Goal: Use online tool/utility: Utilize a website feature to perform a specific function

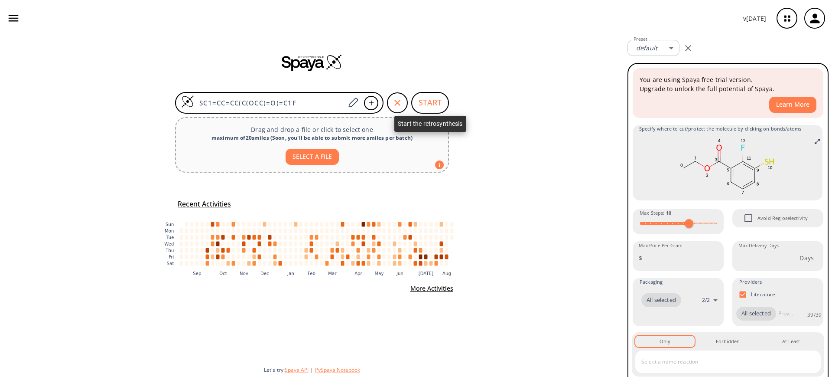
click at [447, 106] on button "START" at bounding box center [430, 103] width 38 height 22
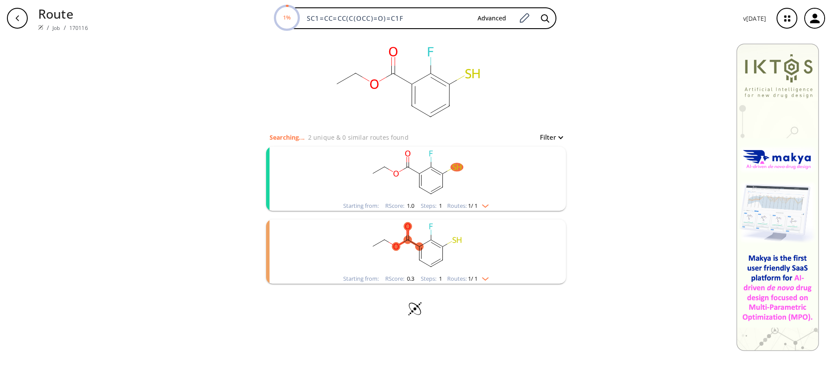
click at [458, 172] on rect "clusters" at bounding box center [415, 174] width 225 height 54
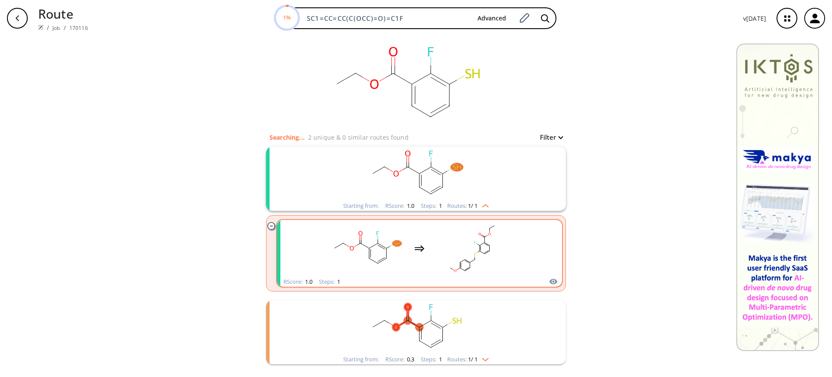
click at [444, 248] on rect "clusters" at bounding box center [472, 248] width 78 height 54
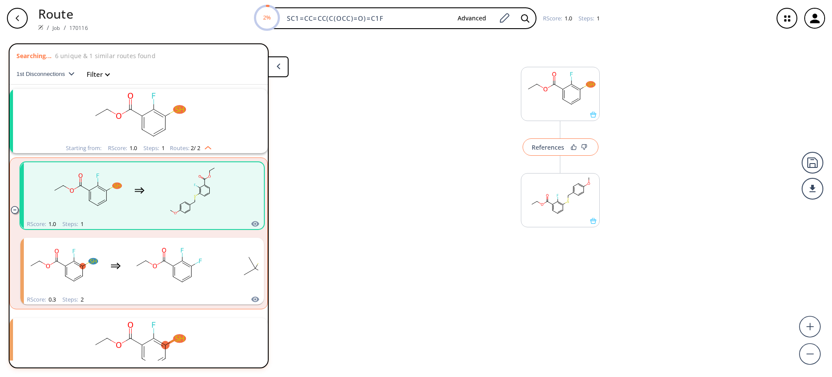
click at [548, 145] on div "References" at bounding box center [548, 147] width 33 height 6
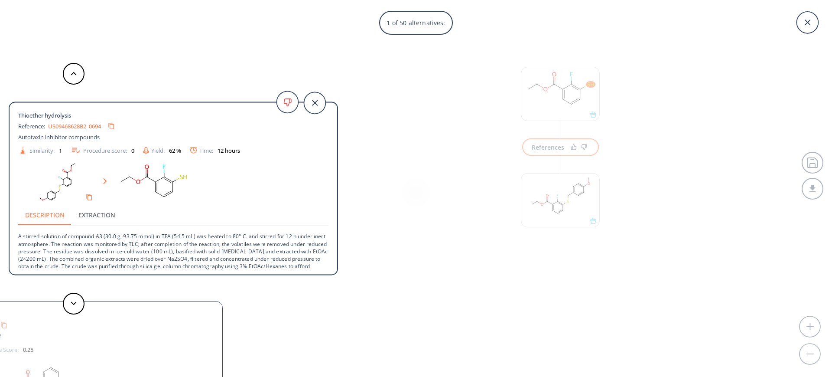
scroll to position [24, 0]
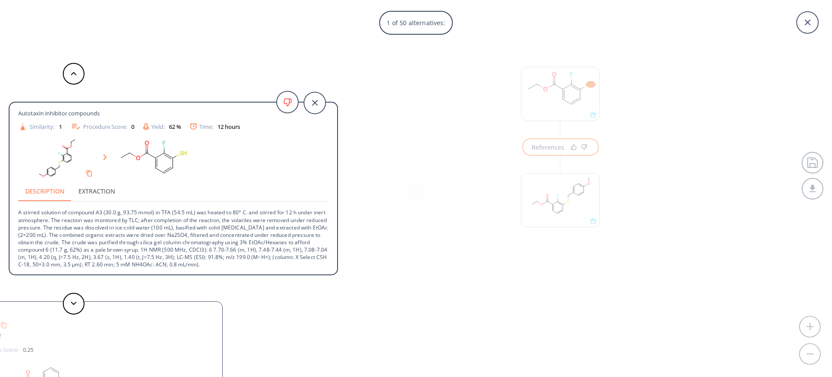
click at [62, 305] on div at bounding box center [74, 304] width 26 height 22
click at [68, 305] on button at bounding box center [74, 304] width 22 height 22
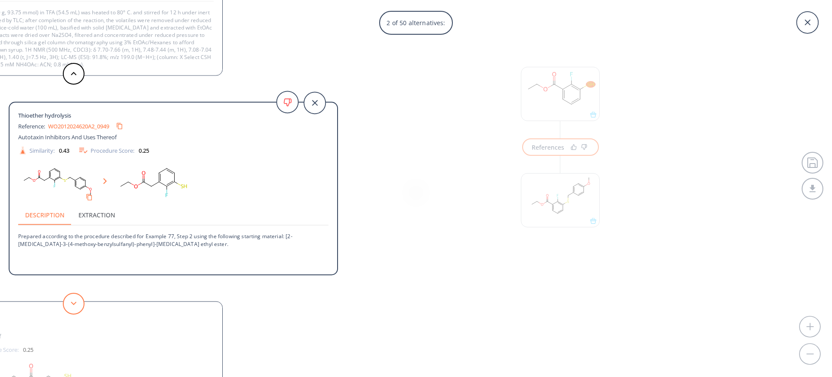
click at [75, 305] on button at bounding box center [74, 304] width 22 height 22
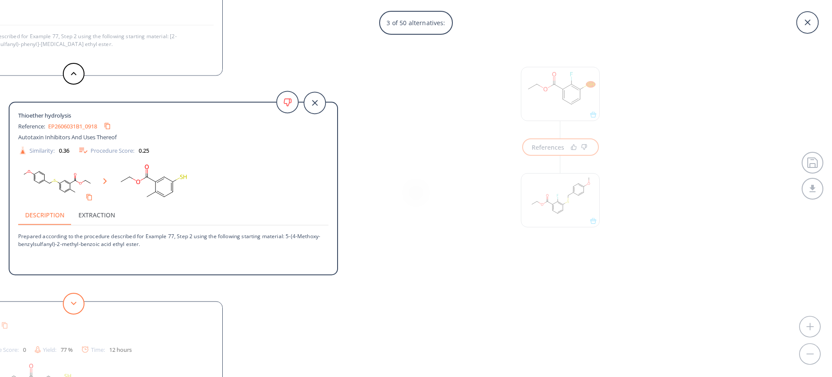
click at [75, 305] on button at bounding box center [74, 304] width 22 height 22
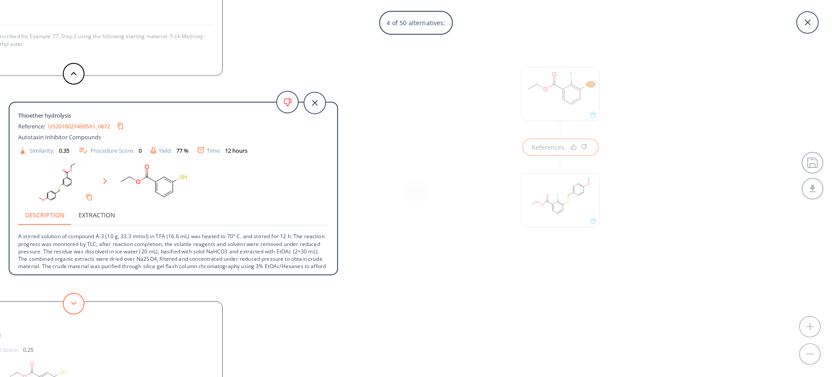
click at [75, 305] on button at bounding box center [74, 304] width 22 height 22
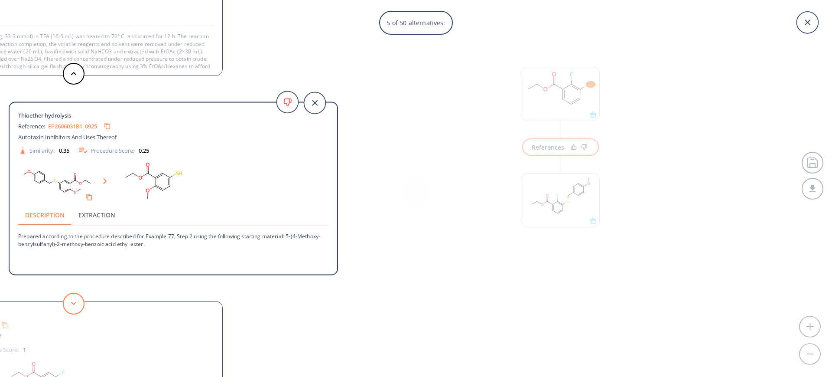
click at [75, 305] on button at bounding box center [74, 304] width 22 height 22
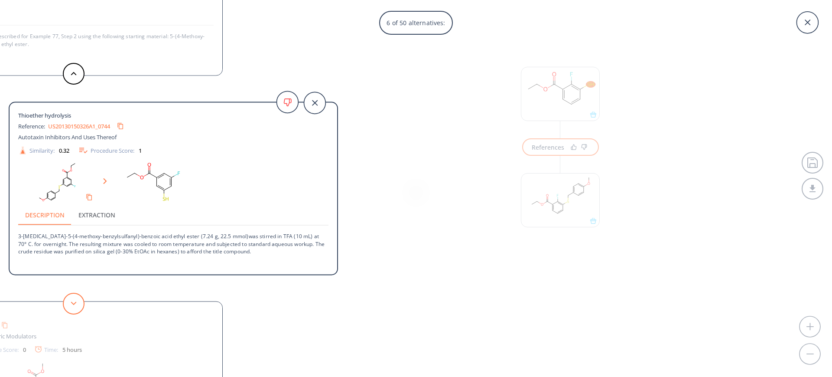
click at [75, 305] on button at bounding box center [74, 304] width 22 height 22
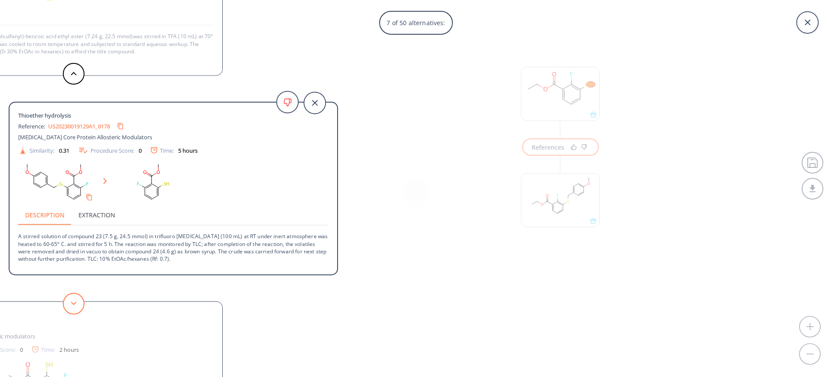
click at [75, 305] on button at bounding box center [74, 304] width 22 height 22
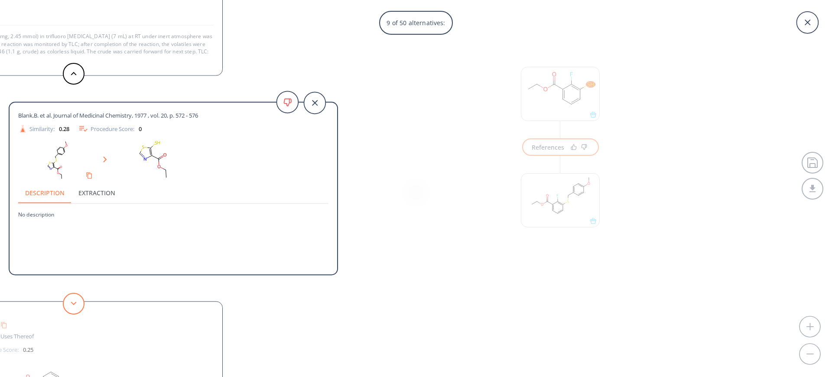
click at [75, 305] on button at bounding box center [74, 304] width 22 height 22
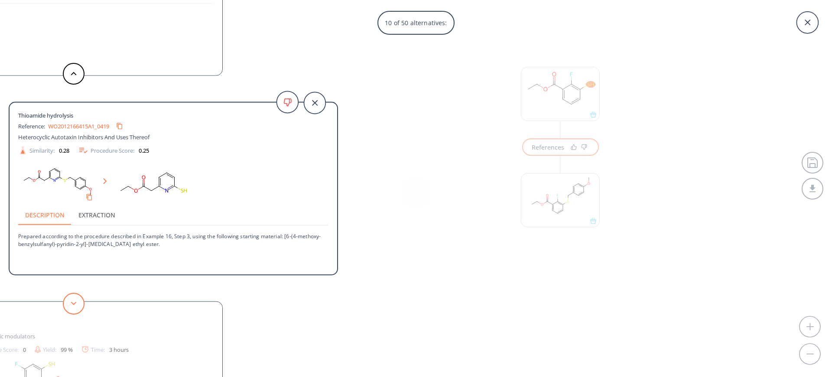
click at [75, 305] on button at bounding box center [74, 304] width 22 height 22
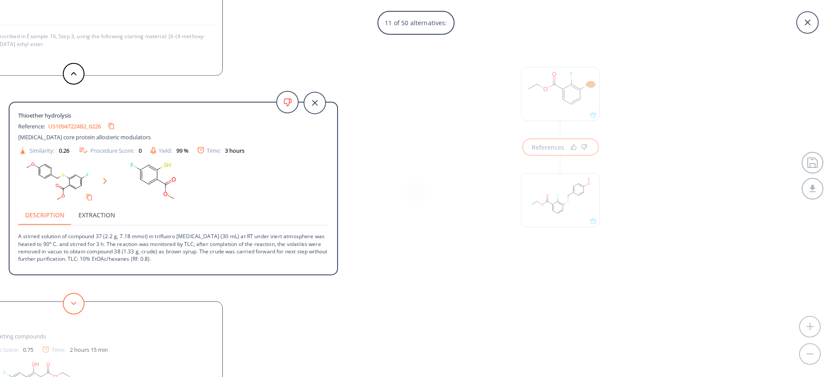
click at [75, 305] on button at bounding box center [74, 304] width 22 height 22
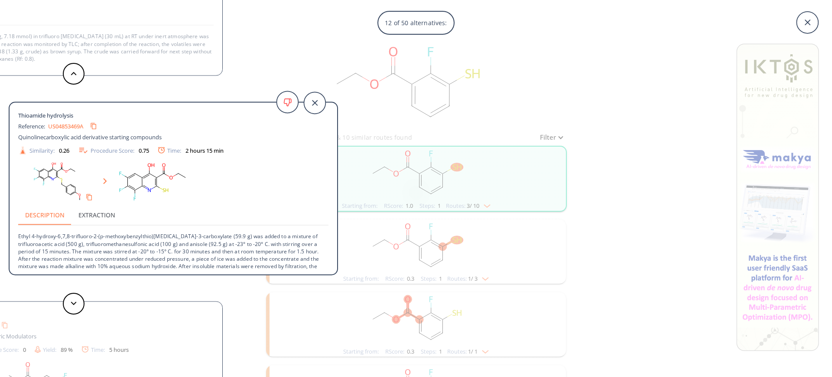
click at [586, 61] on div "12 of 50 alternatives: Thioether hydrolysis Reference: US09468628B2_0694 Autota…" at bounding box center [416, 188] width 832 height 377
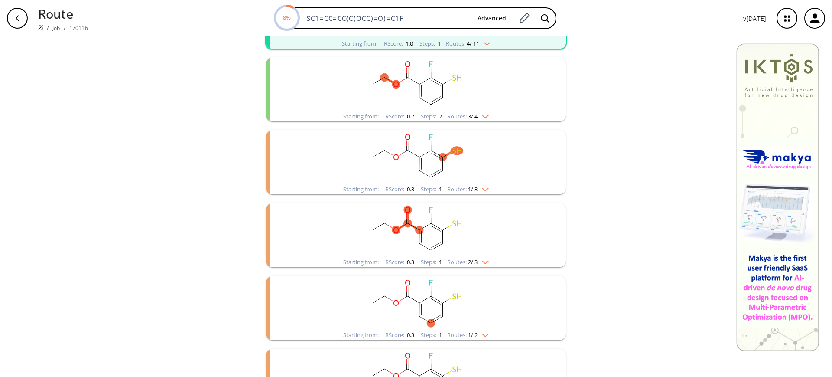
scroll to position [163, 0]
click at [471, 170] on rect "clusters" at bounding box center [415, 157] width 225 height 54
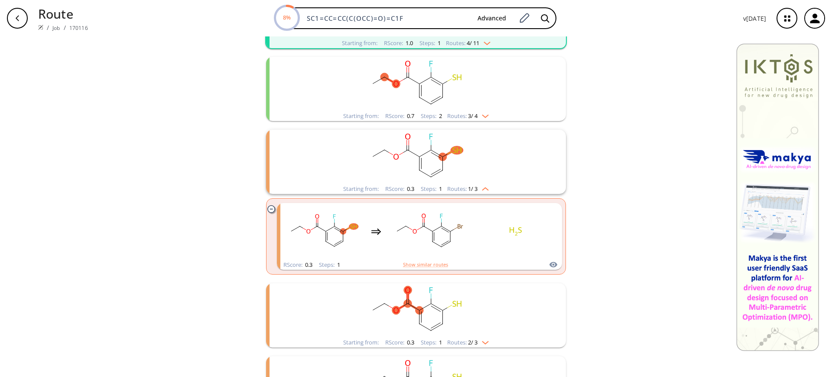
click at [477, 159] on rect "clusters" at bounding box center [415, 157] width 225 height 54
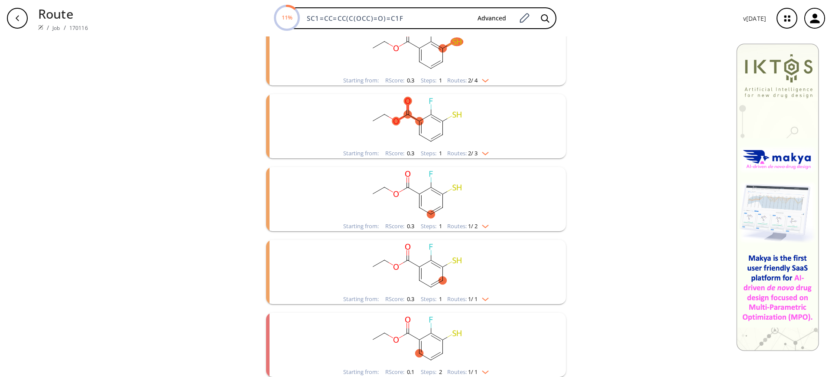
scroll to position [319, 0]
